Goal: Task Accomplishment & Management: Manage account settings

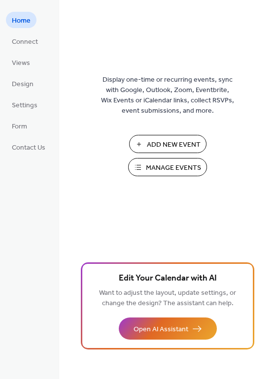
click at [151, 176] on button "Manage Events" at bounding box center [167, 167] width 79 height 18
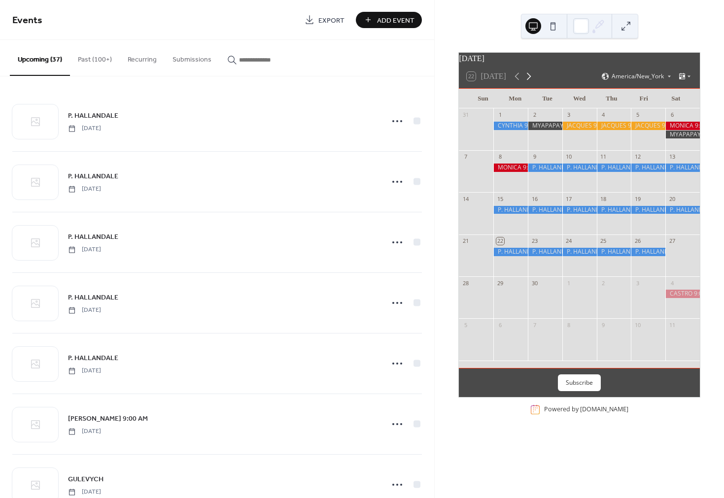
click at [528, 82] on icon at bounding box center [529, 76] width 12 height 12
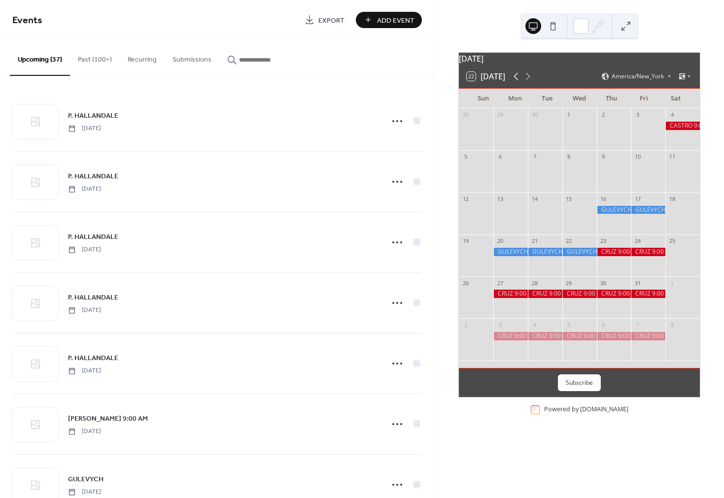
click at [516, 82] on icon at bounding box center [516, 76] width 12 height 12
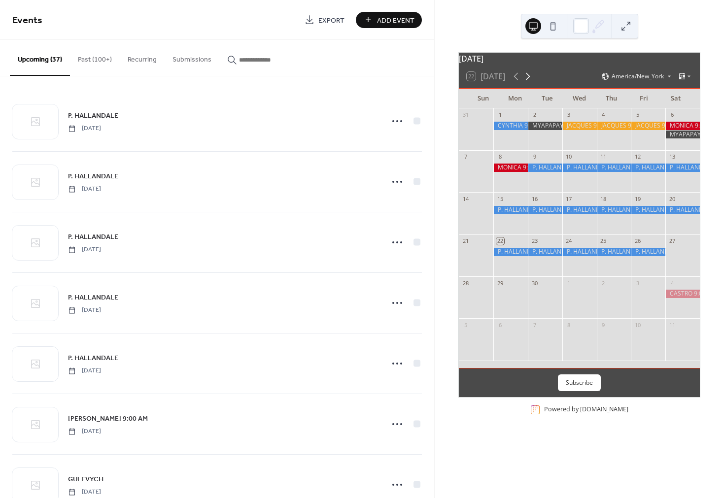
click at [528, 82] on icon at bounding box center [528, 76] width 12 height 12
